Goal: Task Accomplishment & Management: Use online tool/utility

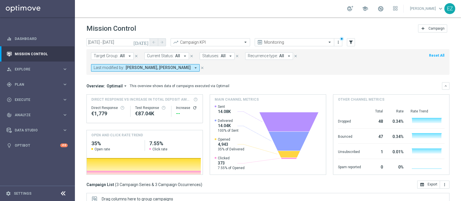
scroll to position [86, 0]
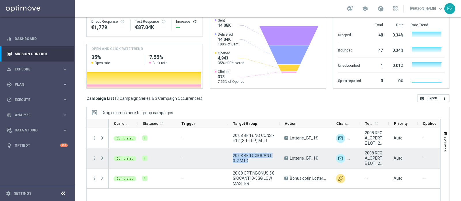
drag, startPoint x: 248, startPoint y: 152, endPoint x: 232, endPoint y: 142, distance: 19.0
click at [232, 149] on div "20.08 BF 1€ GIOCANTI 0-2 MTD" at bounding box center [254, 159] width 52 height 20
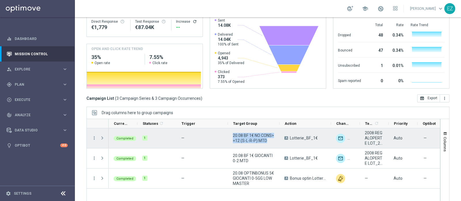
drag, startPoint x: 268, startPoint y: 129, endPoint x: 232, endPoint y: 126, distance: 36.2
click at [232, 129] on div "20.08 BF 1€ NO CONS>=12 (S-L-R-P) MTD" at bounding box center [254, 139] width 52 height 20
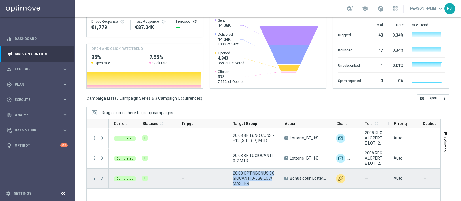
drag, startPoint x: 248, startPoint y: 172, endPoint x: 232, endPoint y: 160, distance: 20.0
click at [232, 169] on div "20.08 OPTINBONUS 5€ GIOCANTI 0-5GG LOW MASTER" at bounding box center [254, 179] width 52 height 20
